Goal: Information Seeking & Learning: Compare options

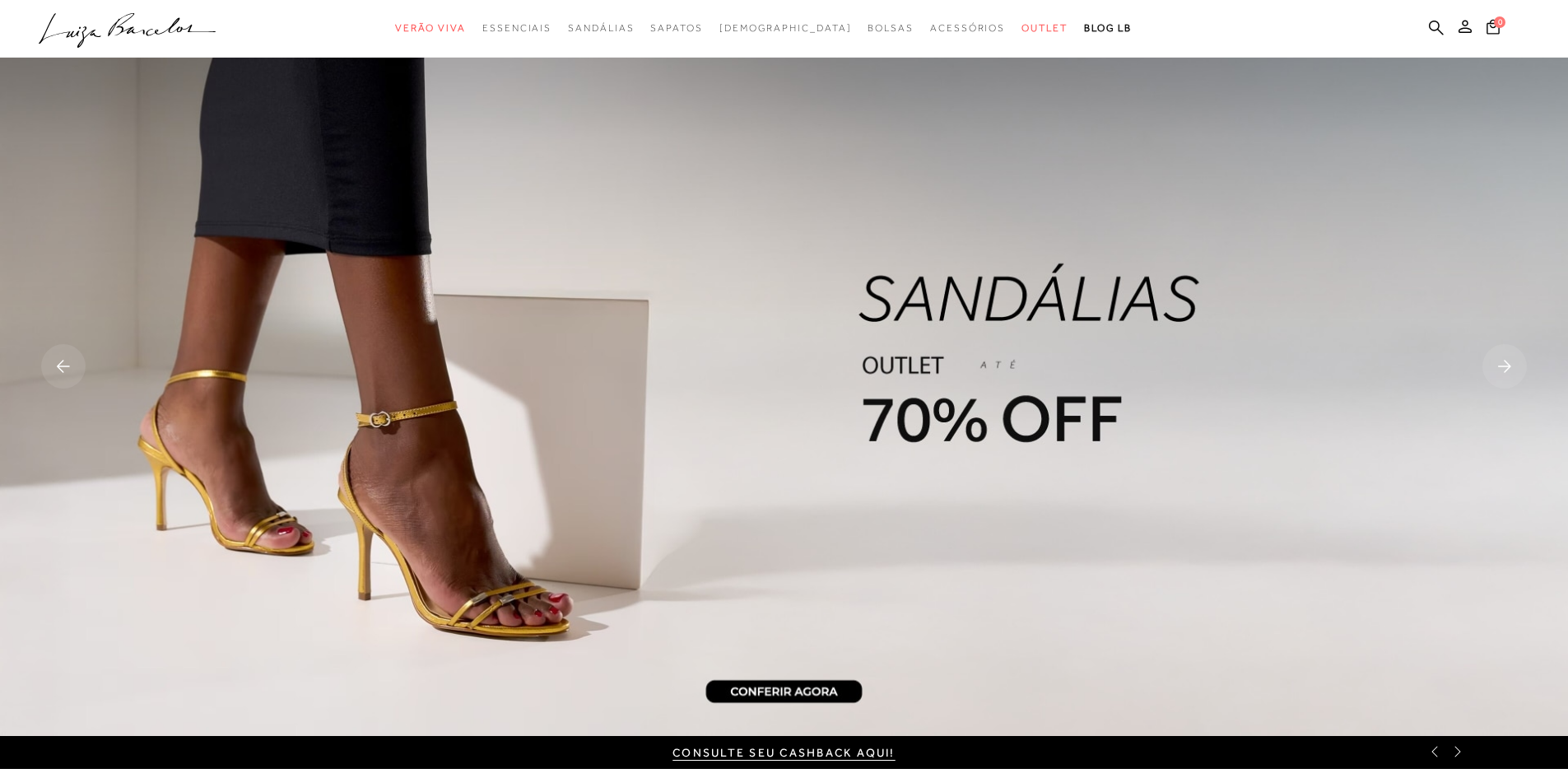
drag, startPoint x: 1439, startPoint y: 26, endPoint x: 1151, endPoint y: 74, distance: 292.0
click at [1438, 26] on icon at bounding box center [1436, 27] width 15 height 15
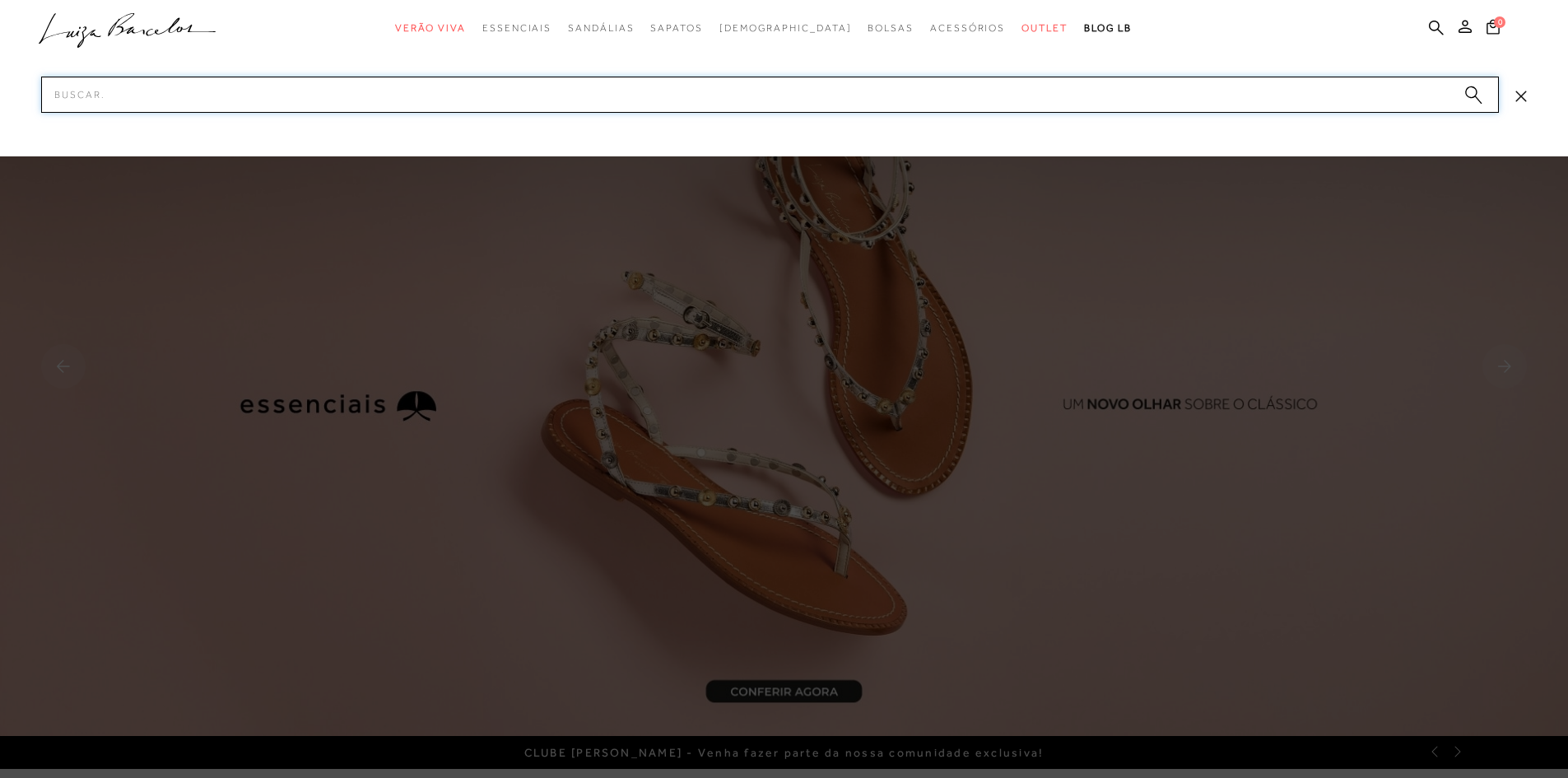
click at [337, 90] on input "Pesquisar" at bounding box center [770, 95] width 1457 height 36
paste input "77770673"
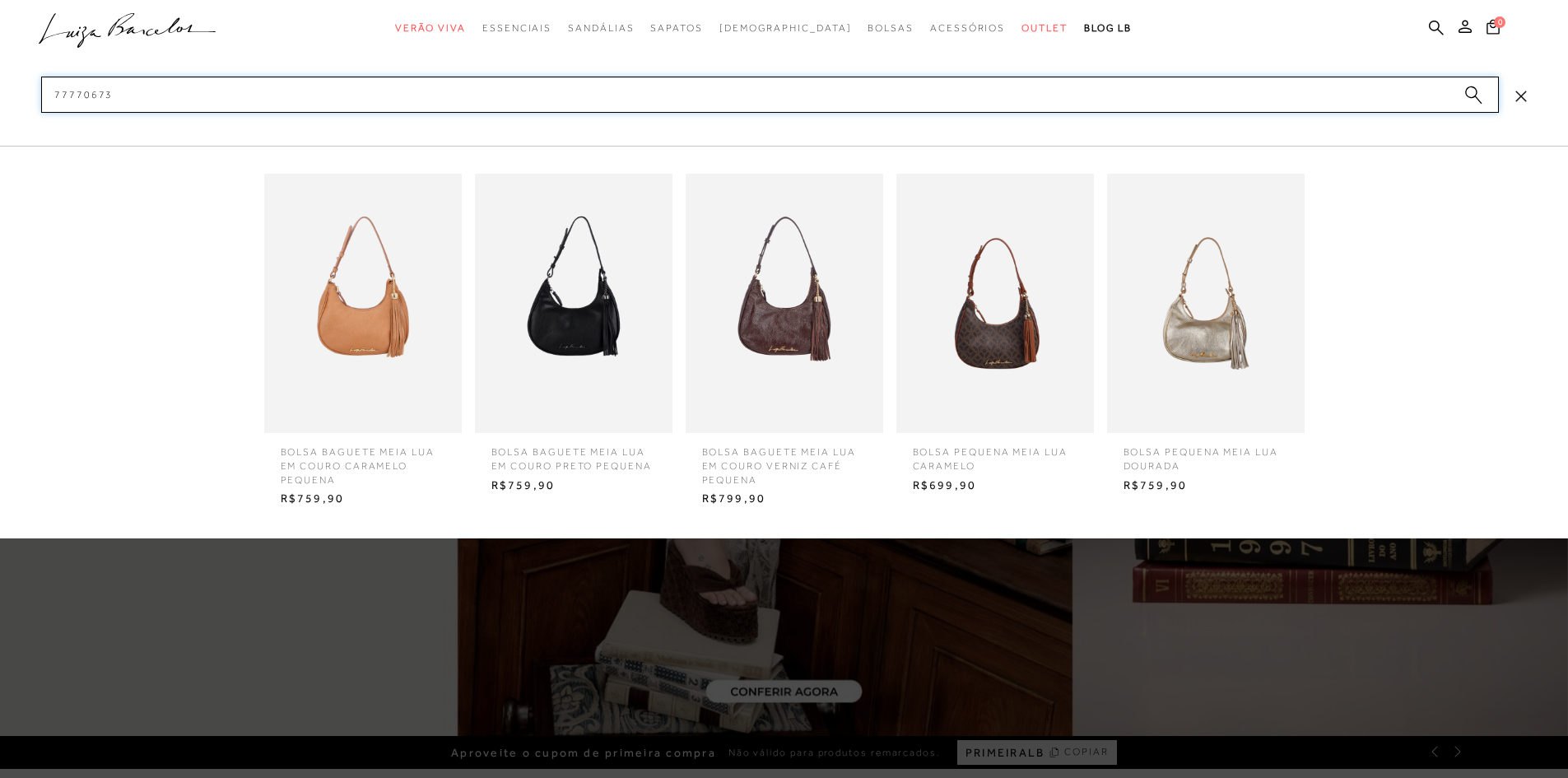
type input "77770673"
click at [360, 304] on img at bounding box center [363, 303] width 198 height 259
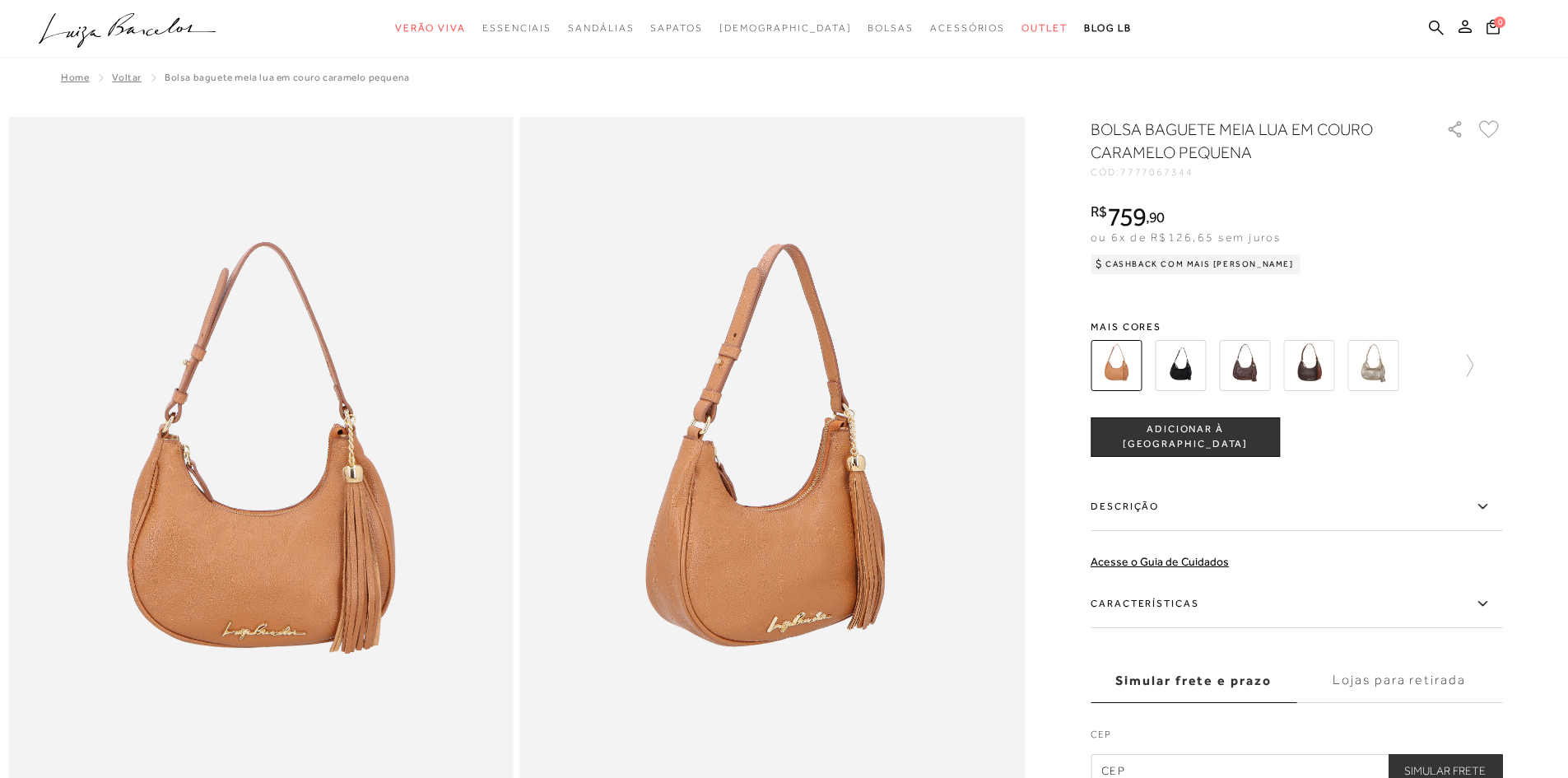
click at [1312, 377] on img at bounding box center [1309, 366] width 51 height 51
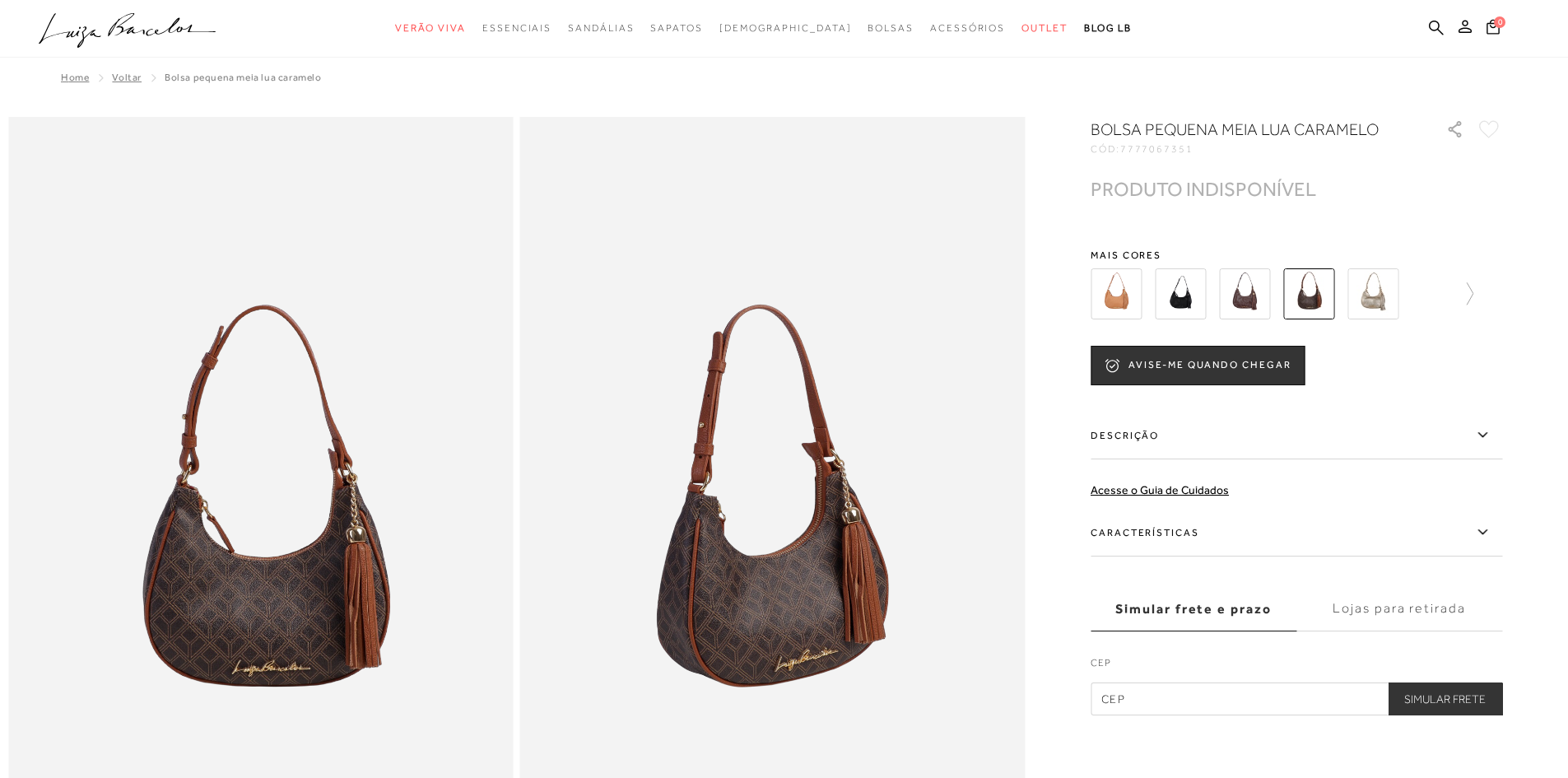
click at [1181, 294] on img at bounding box center [1180, 294] width 51 height 51
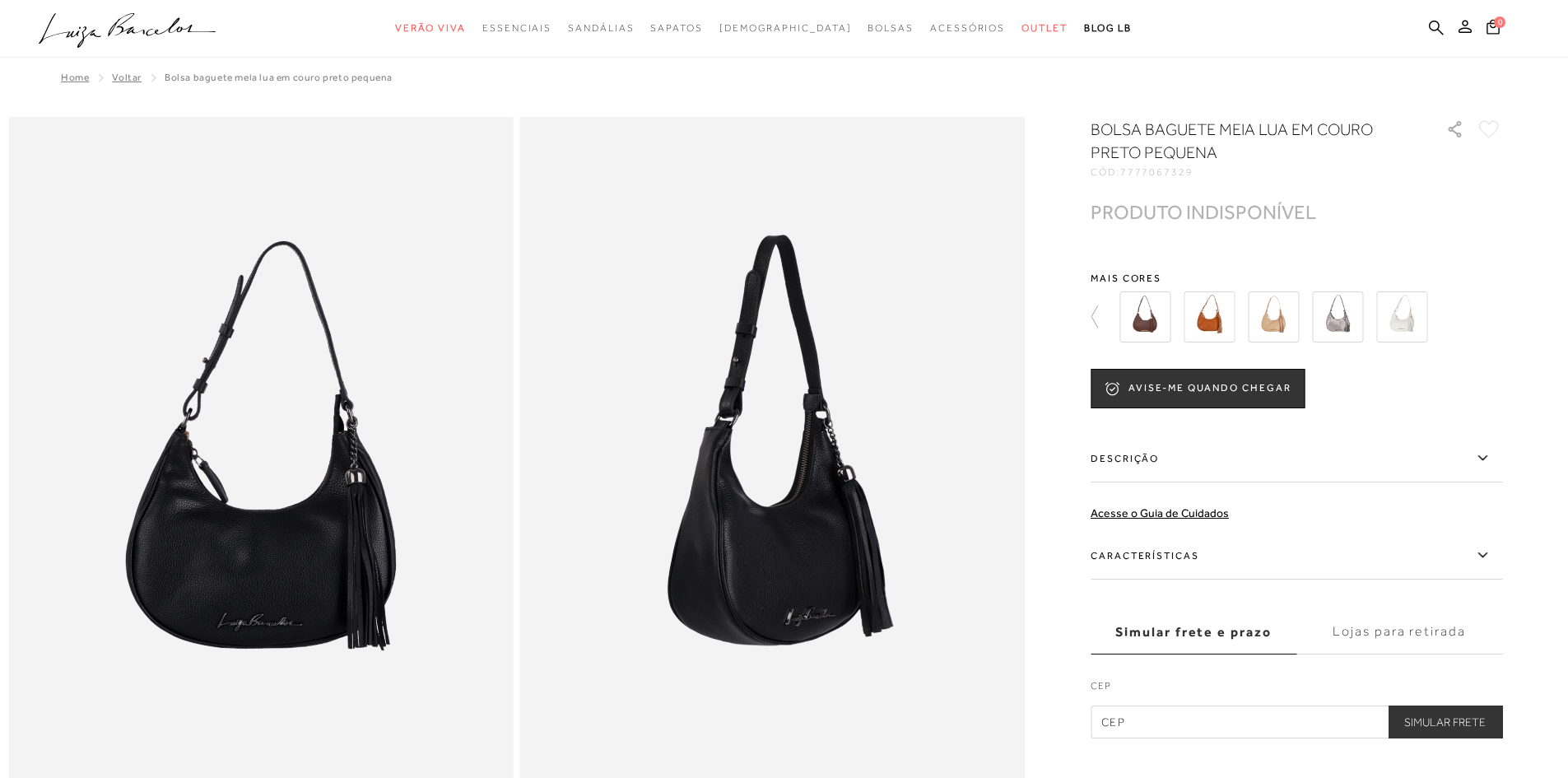
click at [1211, 323] on img at bounding box center [1209, 317] width 51 height 51
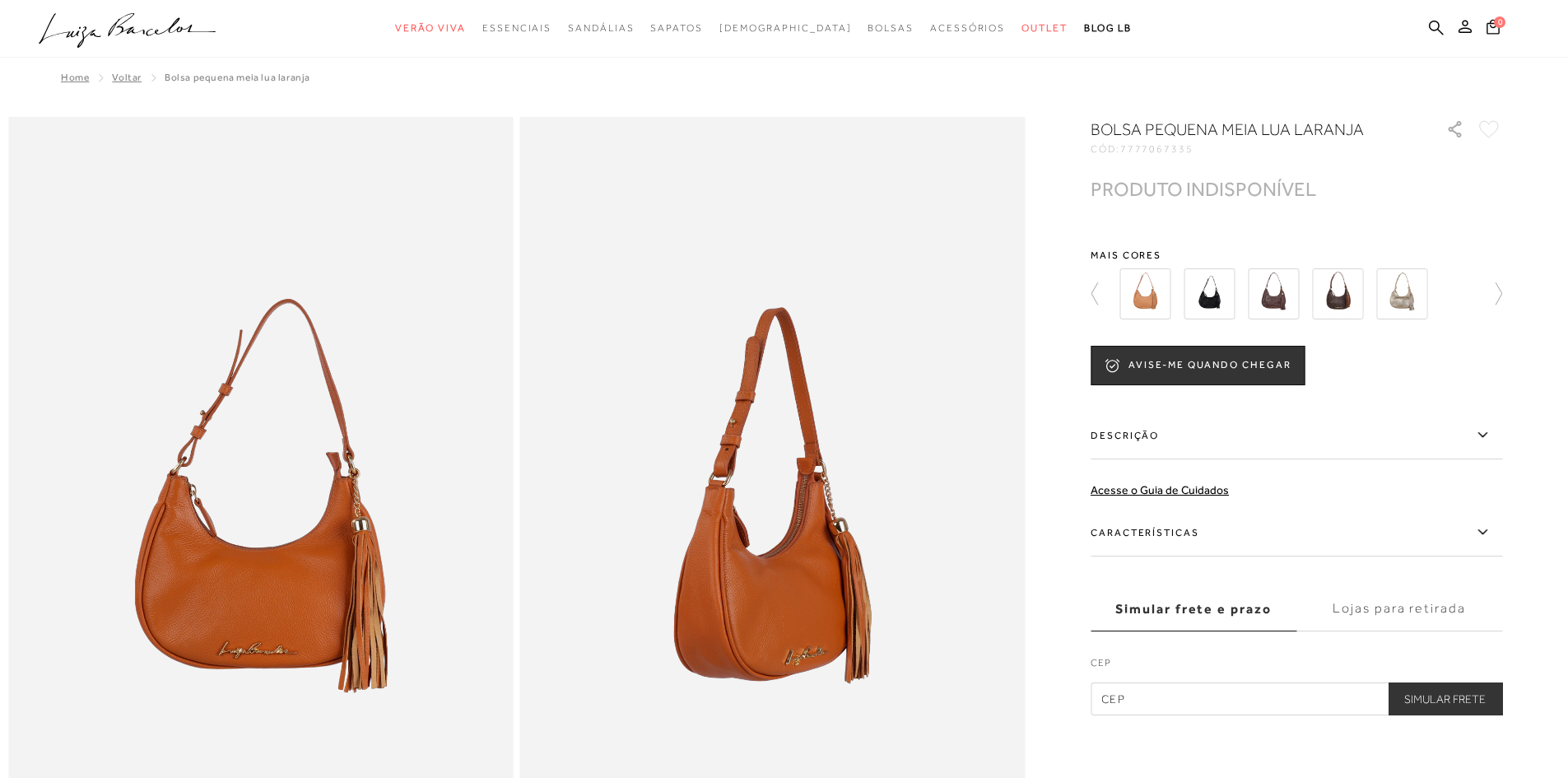
click at [1158, 304] on img at bounding box center [1145, 294] width 51 height 51
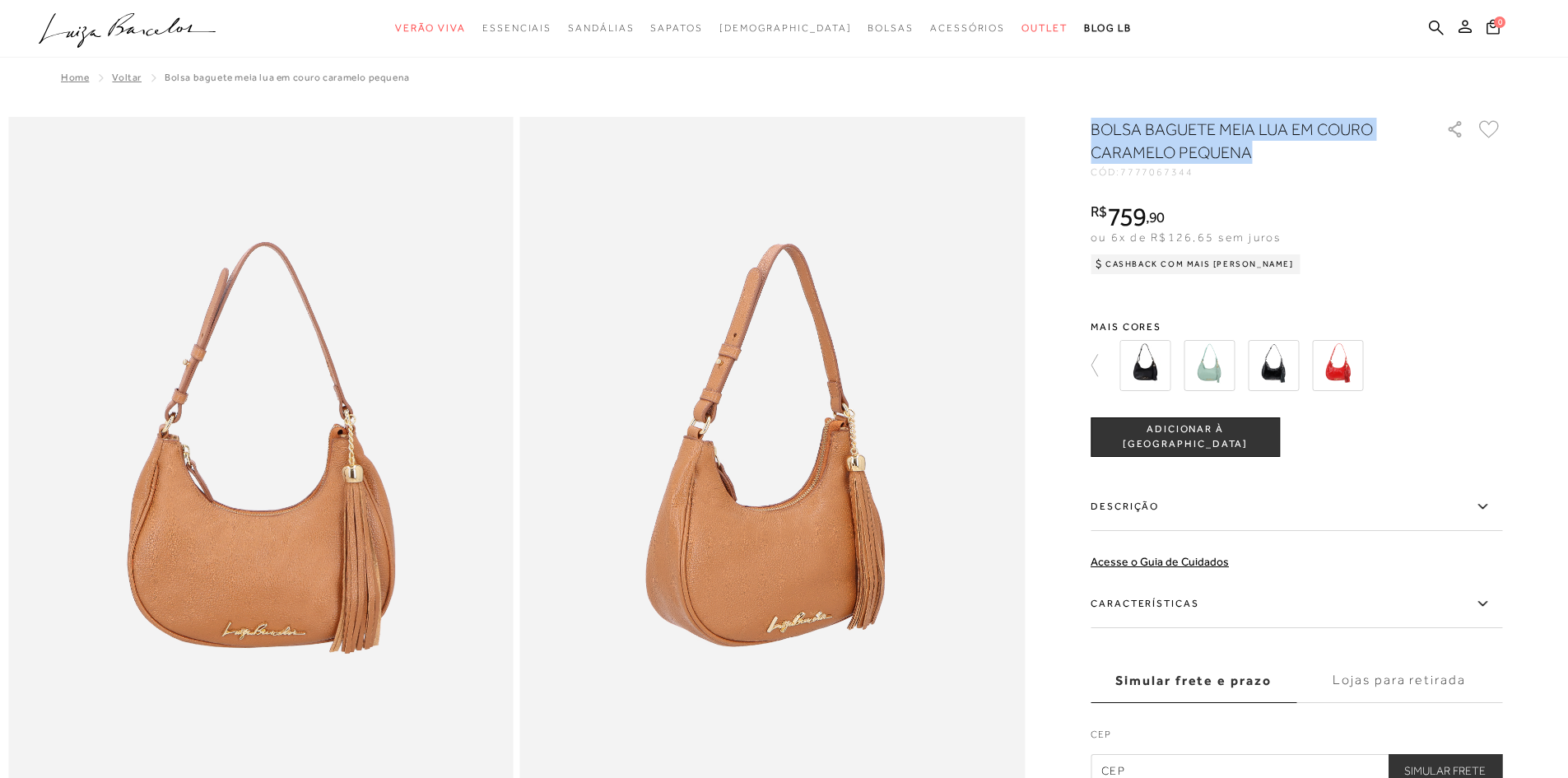
drag, startPoint x: 1099, startPoint y: 127, endPoint x: 1257, endPoint y: 150, distance: 159.7
click at [1257, 150] on h1 "BOLSA BAGUETE MEIA LUA EM COURO CARAMELO PEQUENA" at bounding box center [1245, 140] width 309 height 46
copy h1 "BOLSA BAGUETE MEIA LUA EM COURO CARAMELO PEQUENA"
click at [1434, 35] on icon at bounding box center [1436, 27] width 15 height 16
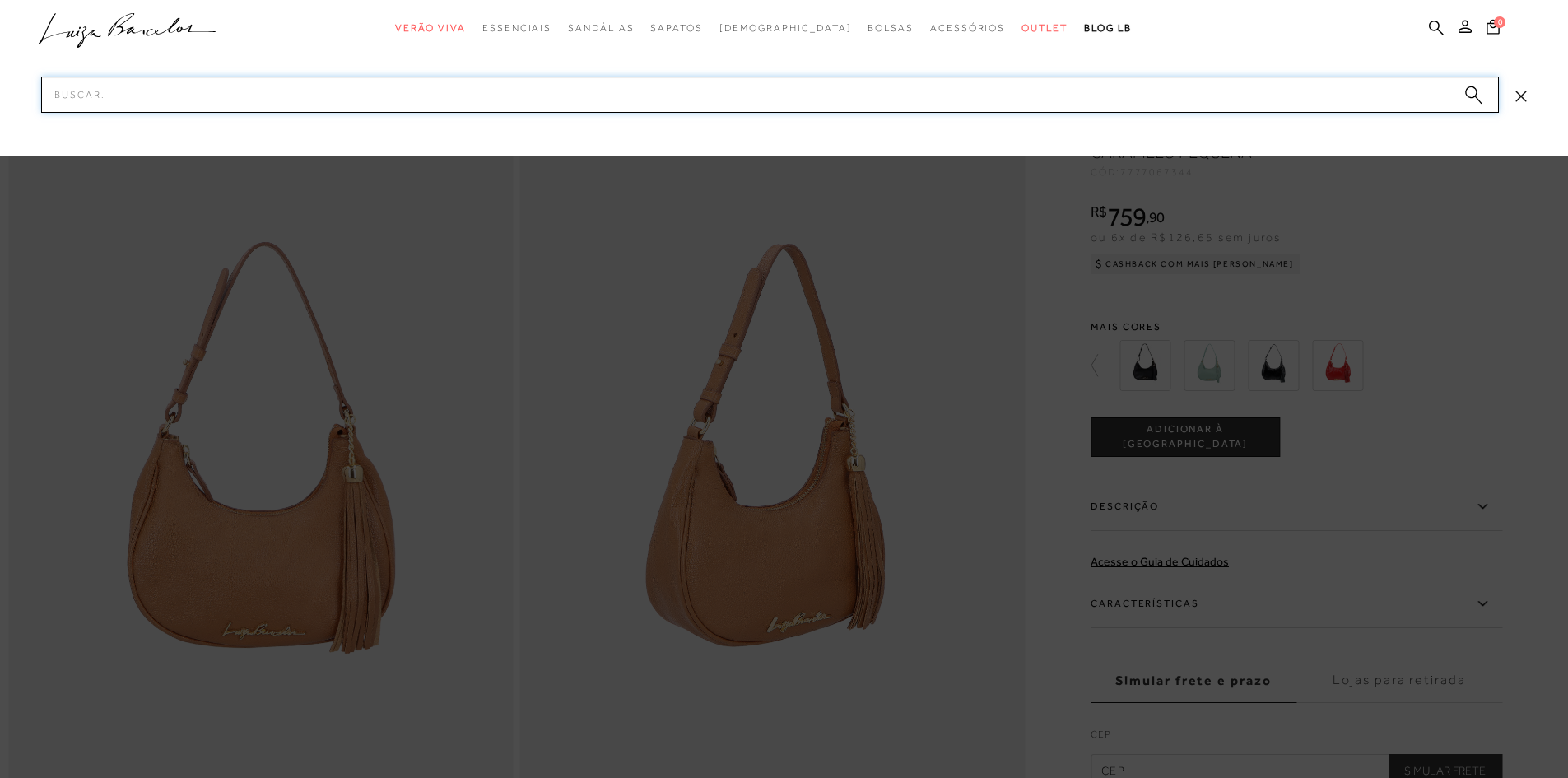
paste input "77771104"
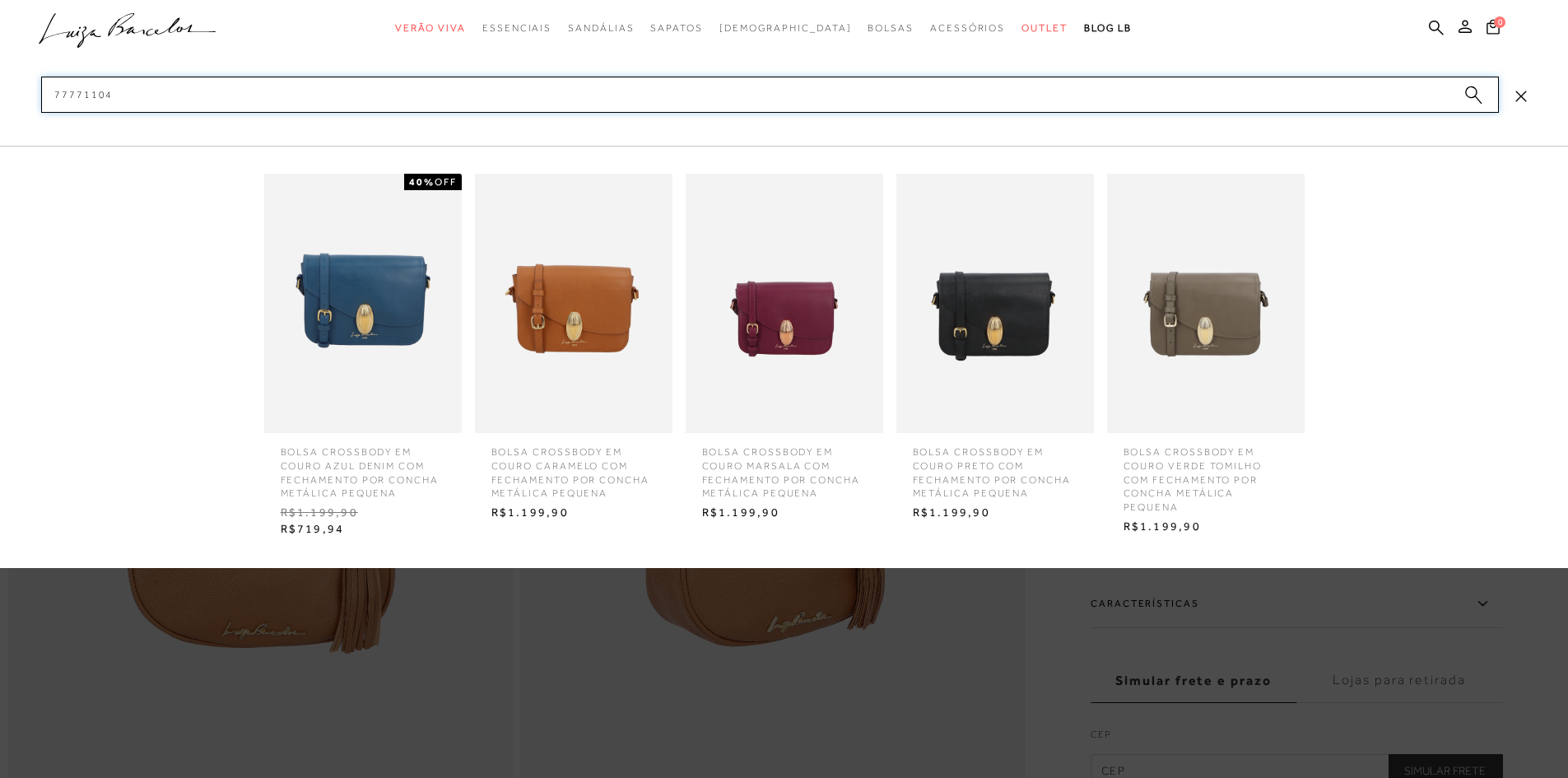
type input "77771104"
click at [1034, 319] on img at bounding box center [995, 303] width 198 height 259
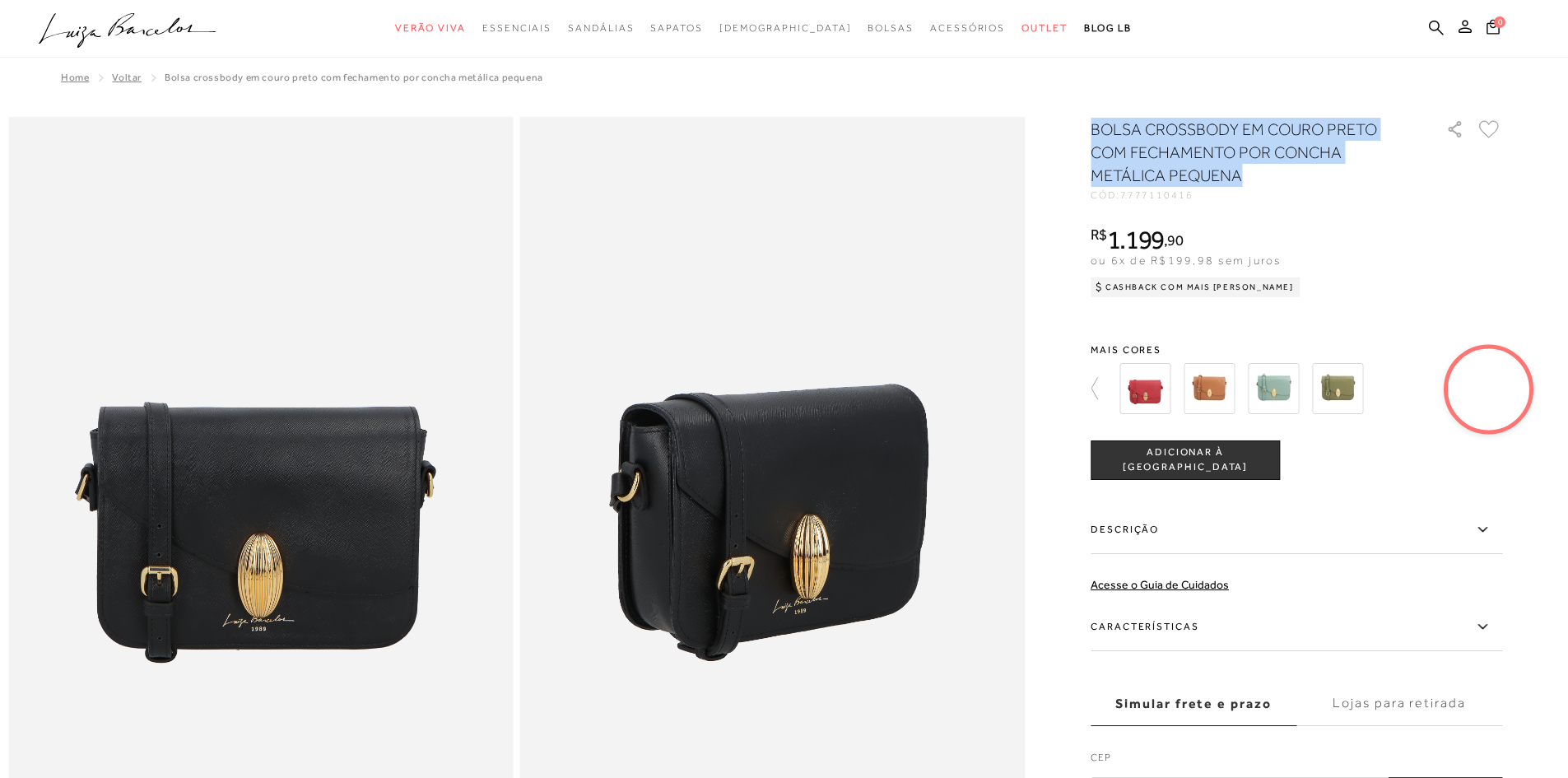
drag, startPoint x: 1096, startPoint y: 125, endPoint x: 1247, endPoint y: 176, distance: 159.4
click at [1247, 176] on h1 "BOLSA CROSSBODY EM COURO PRETO COM FECHAMENTO POR CONCHA METÁLICA PEQUENA" at bounding box center [1245, 152] width 309 height 69
copy h1 "BOLSA CROSSBODY EM COURO PRETO COM FECHAMENTO POR CONCHA METÁLICA PEQUENA"
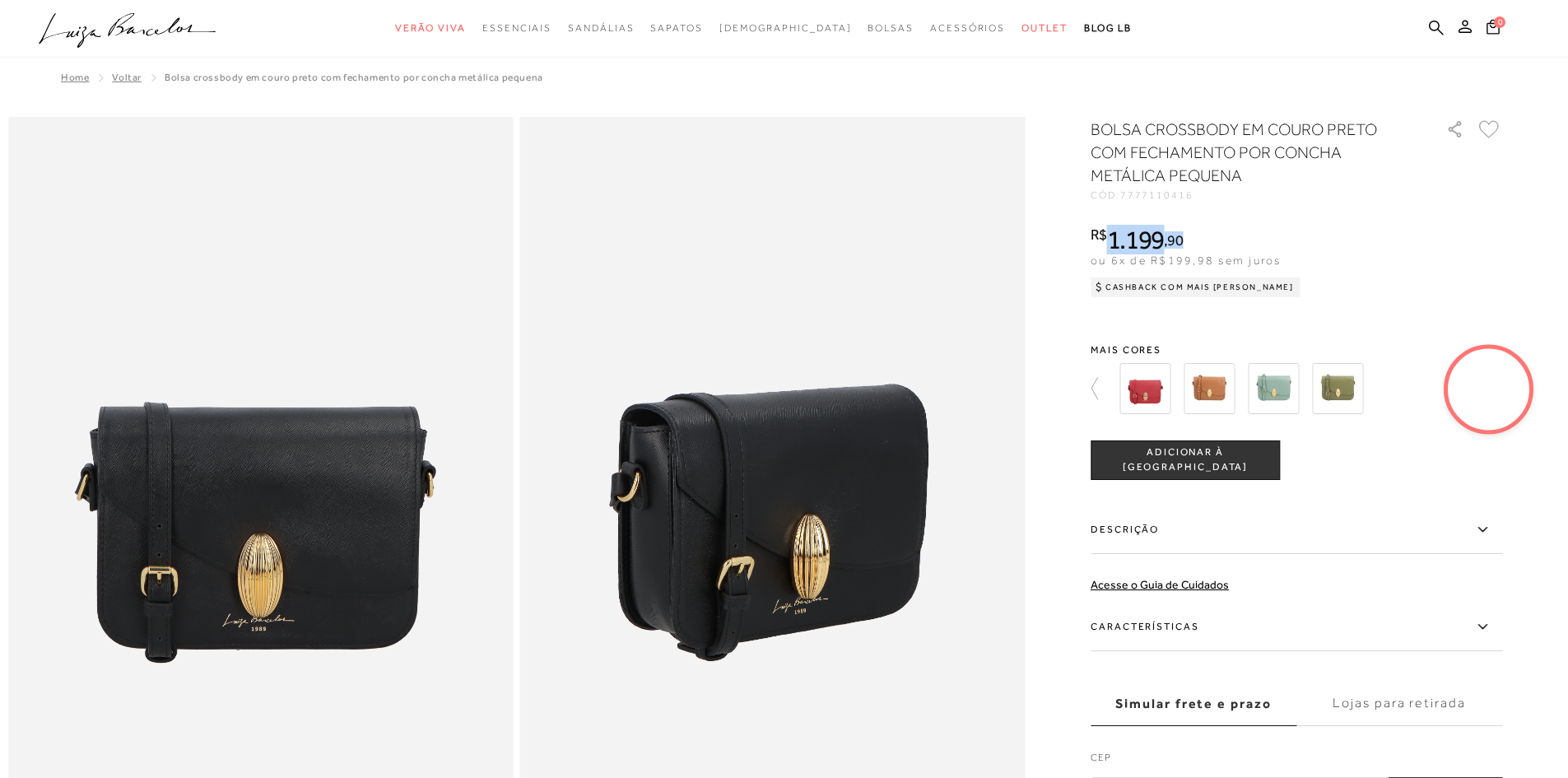
drag, startPoint x: 1121, startPoint y: 242, endPoint x: 1186, endPoint y: 239, distance: 65.1
click at [1186, 239] on div "R$ 1.199 , 90" at bounding box center [1195, 239] width 210 height 26
click at [1176, 232] on span "90" at bounding box center [1175, 240] width 16 height 17
click at [1221, 144] on h1 "BOLSA CROSSBODY EM COURO PRETO COM FECHAMENTO POR CONCHA METÁLICA PEQUENA" at bounding box center [1245, 152] width 309 height 69
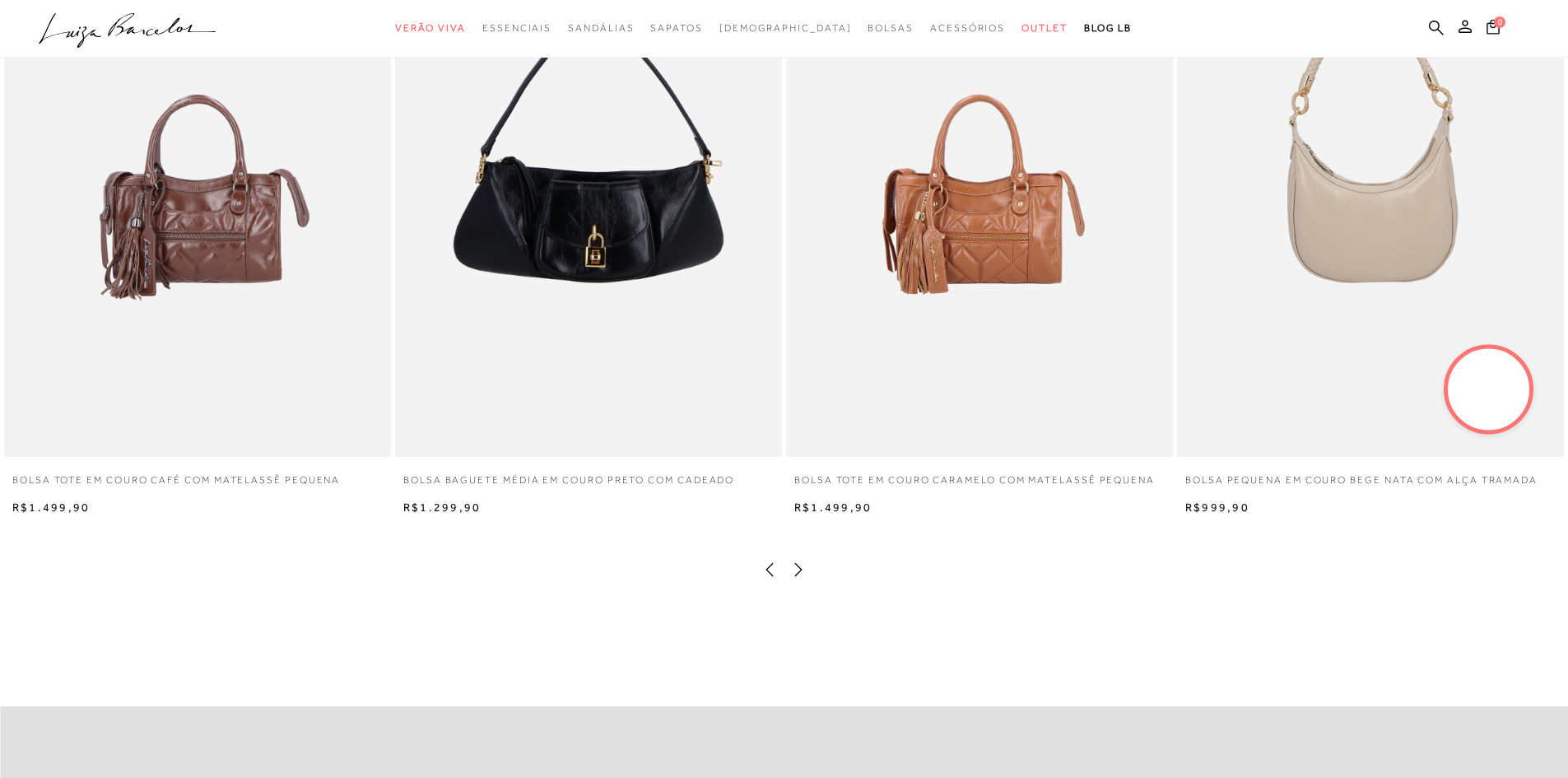
scroll to position [3458, 0]
